Goal: Use online tool/utility: Utilize a website feature to perform a specific function

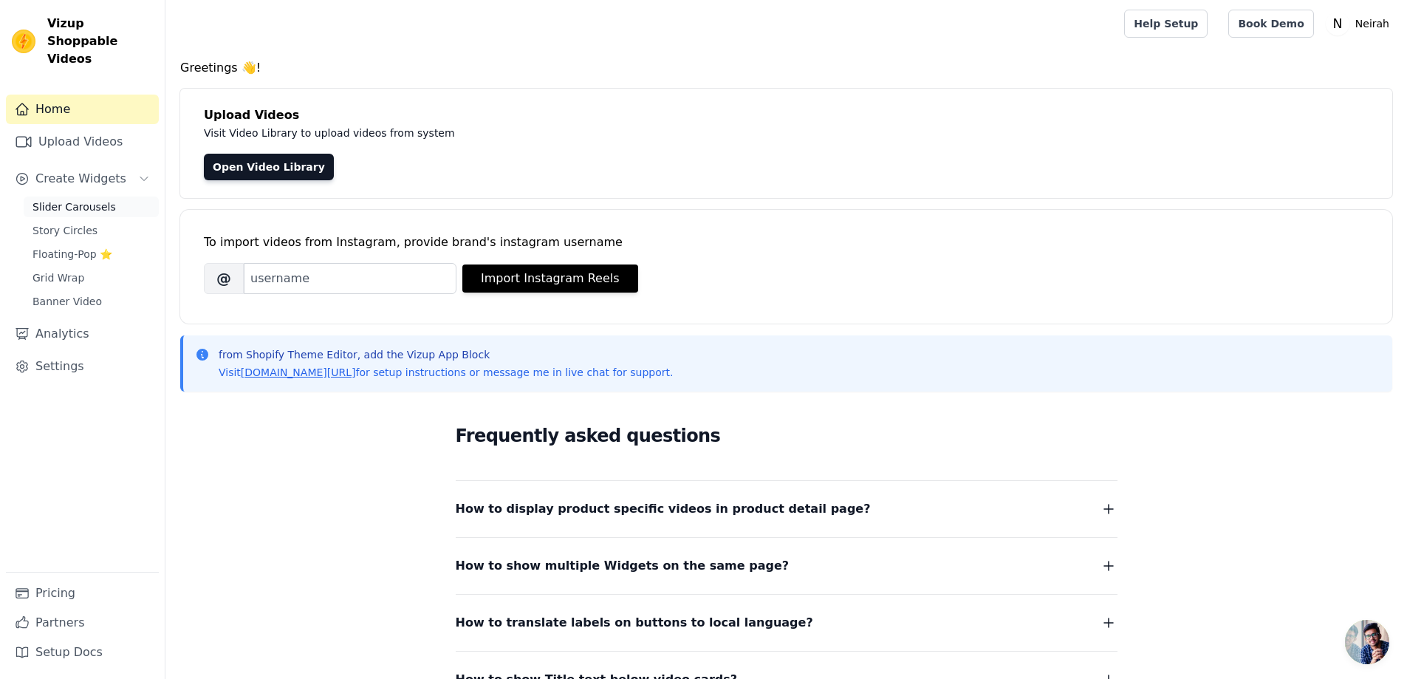
click at [96, 199] on span "Slider Carousels" at bounding box center [73, 206] width 83 height 15
click at [256, 163] on link "Open Video Library" at bounding box center [269, 167] width 130 height 27
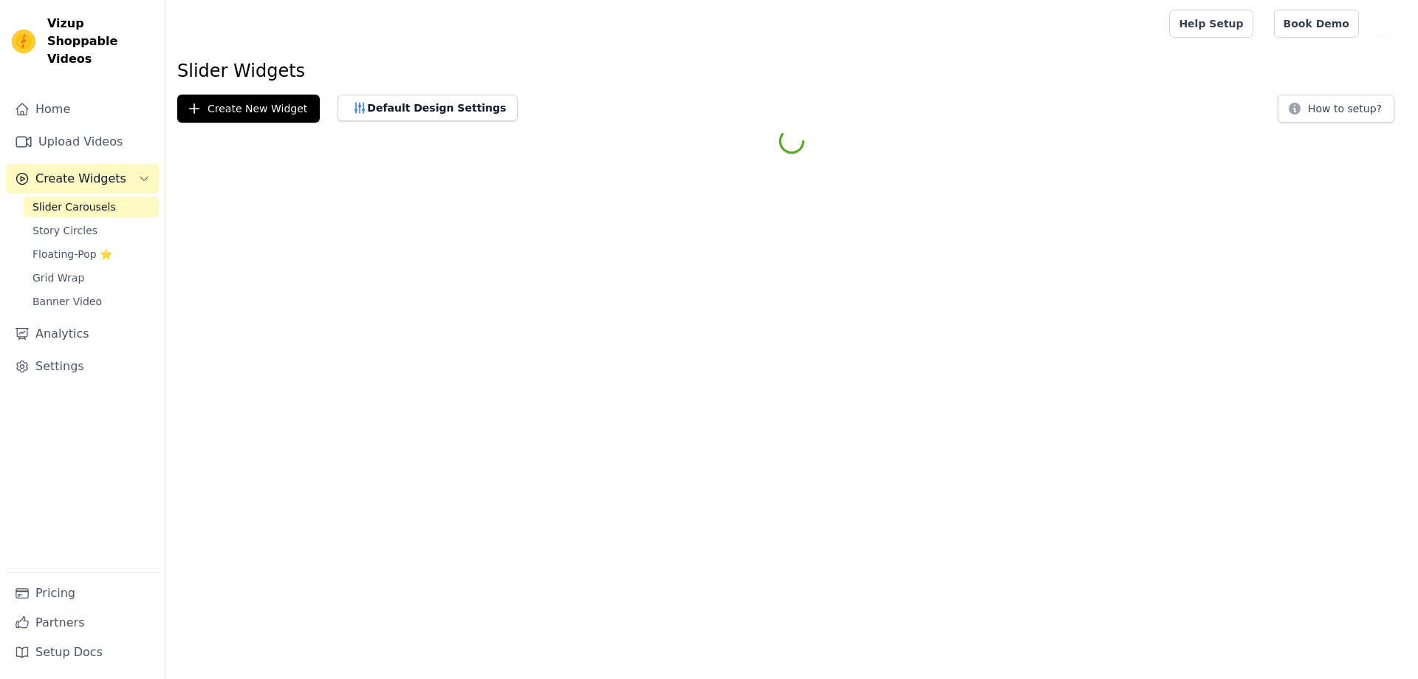
click at [242, 159] on html "Vizup Shoppable Videos Home Upload Videos Create Widgets Slider Carousels Story…" at bounding box center [709, 79] width 1418 height 159
